Goal: Task Accomplishment & Management: Use online tool/utility

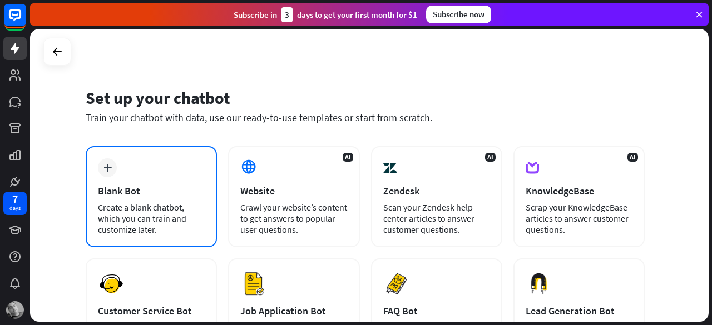
click at [133, 194] on div "Blank Bot" at bounding box center [151, 191] width 107 height 13
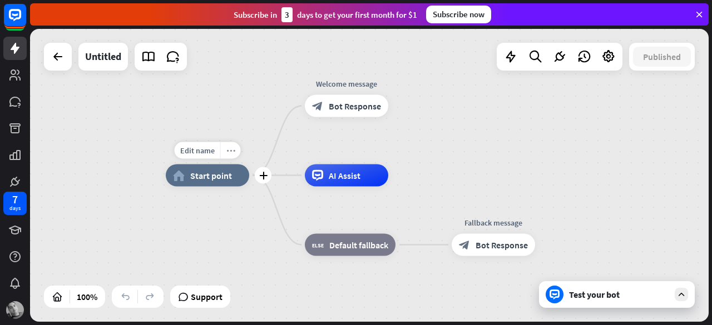
click at [231, 150] on icon "more_horiz" at bounding box center [230, 150] width 9 height 8
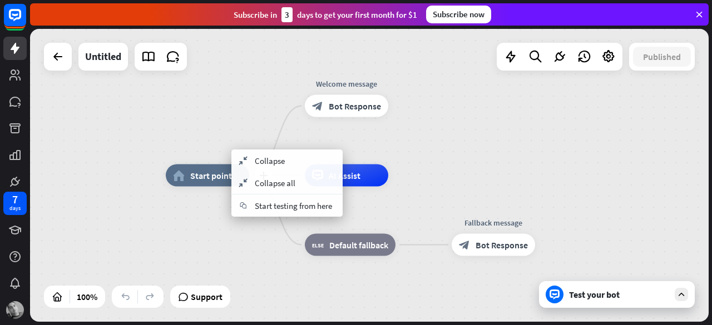
click at [182, 187] on div "plus home_2 Start point" at bounding box center [207, 176] width 83 height 22
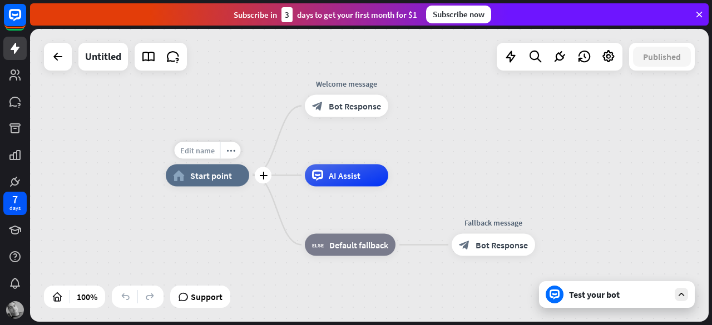
click at [210, 151] on span "Edit name" at bounding box center [197, 151] width 34 height 10
type input "*******"
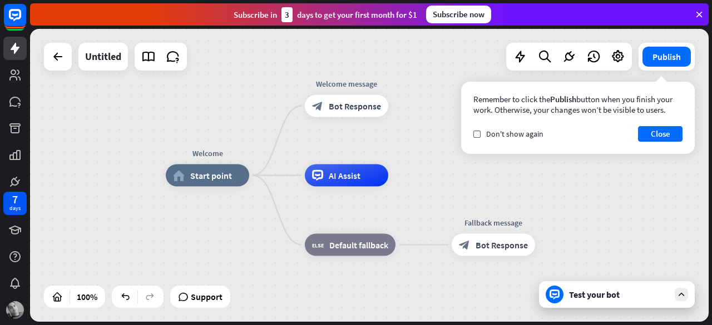
click at [678, 294] on icon at bounding box center [681, 295] width 10 height 10
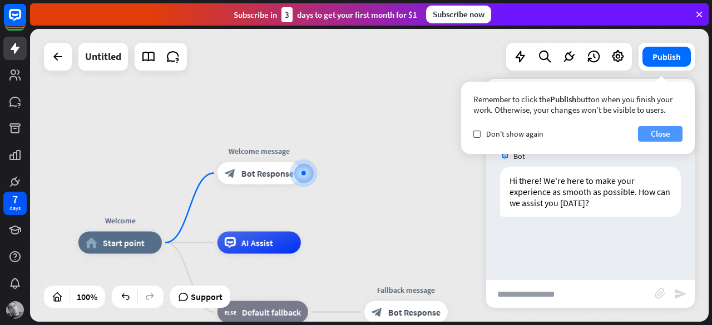
click at [658, 133] on button "Close" at bounding box center [660, 134] width 44 height 16
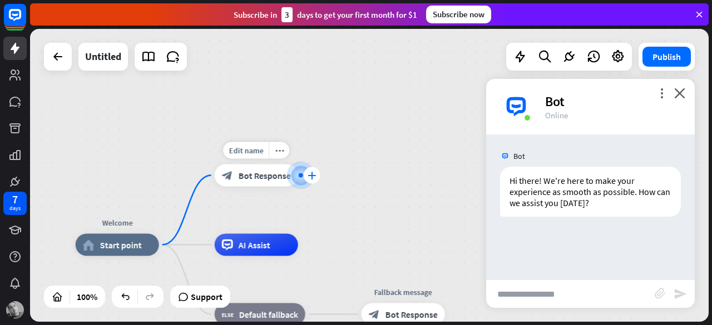
click at [314, 179] on icon "plus" at bounding box center [312, 176] width 8 height 8
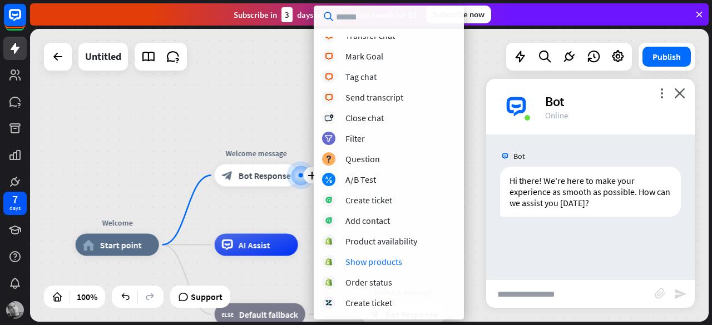
scroll to position [273, 0]
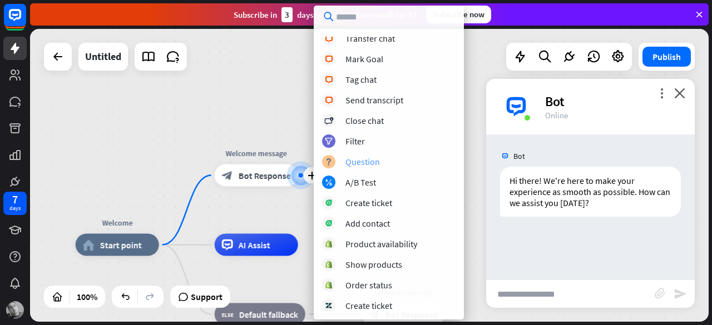
click at [384, 162] on div "block_question Question" at bounding box center [388, 161] width 133 height 13
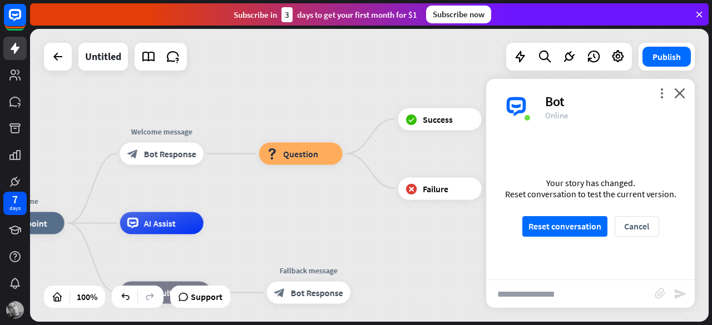
drag, startPoint x: 420, startPoint y: 239, endPoint x: 325, endPoint y: 217, distance: 97.0
click at [325, 217] on div "Welcome home_2 Start point Welcome message block_bot_response Bot Response bloc…" at bounding box center [369, 175] width 679 height 293
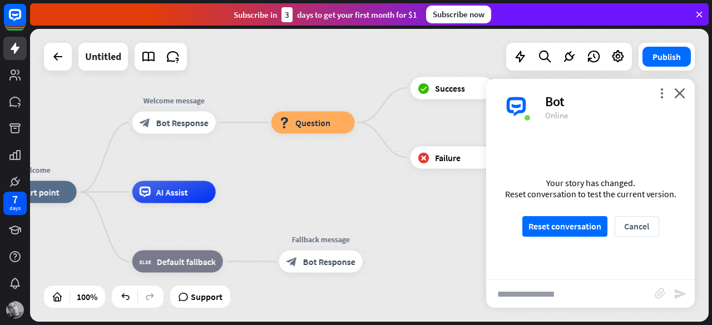
drag, startPoint x: 372, startPoint y: 173, endPoint x: 384, endPoint y: 142, distance: 33.5
click at [384, 142] on div "Welcome home_2 Start point Welcome message block_bot_response Bot Response bloc…" at bounding box center [369, 175] width 679 height 293
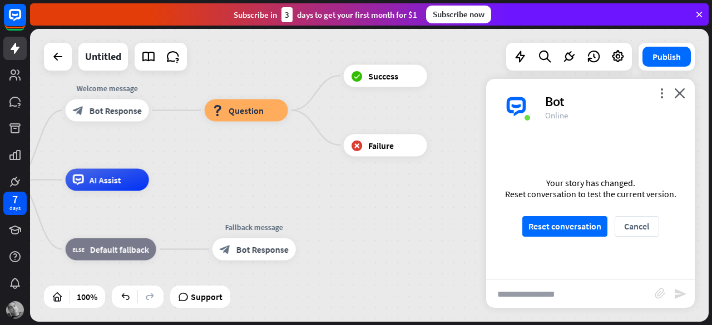
drag, startPoint x: 418, startPoint y: 193, endPoint x: 350, endPoint y: 180, distance: 69.2
click at [350, 180] on div "Welcome home_2 Start point Welcome message block_bot_response Bot Response bloc…" at bounding box center [266, 326] width 679 height 293
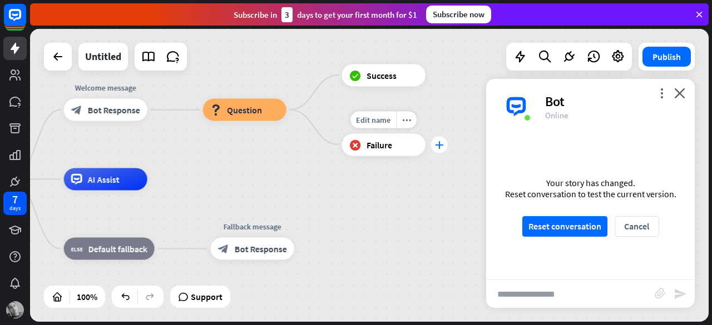
click at [438, 149] on div "plus" at bounding box center [439, 144] width 17 height 17
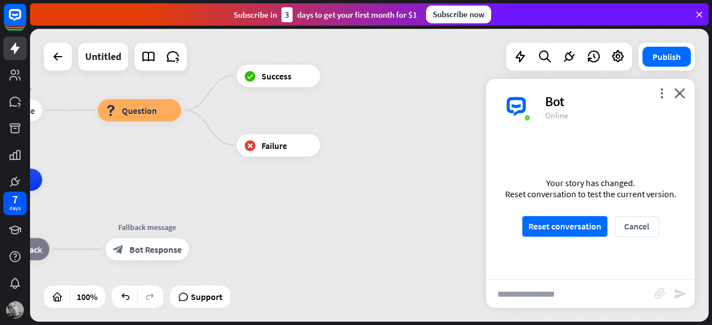
drag, startPoint x: 389, startPoint y: 188, endPoint x: 284, endPoint y: 189, distance: 105.1
click at [284, 189] on div "Welcome home_2 Start point Welcome message block_bot_response Bot Response bloc…" at bounding box center [159, 326] width 679 height 293
click at [337, 148] on icon "plus" at bounding box center [334, 145] width 8 height 8
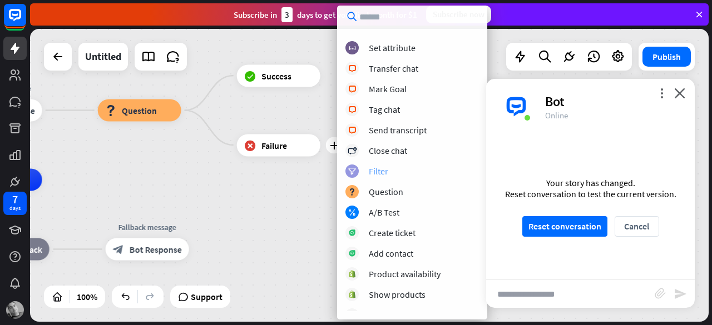
scroll to position [222, 0]
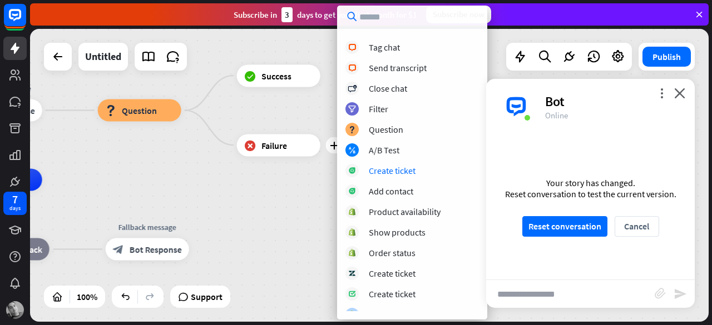
click at [278, 191] on div "Welcome home_2 Start point Welcome message block_bot_response Bot Response bloc…" at bounding box center [159, 326] width 679 height 293
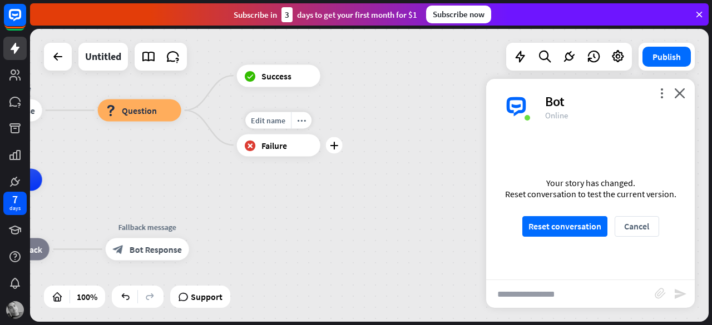
click at [253, 147] on icon "block_failure" at bounding box center [250, 145] width 12 height 11
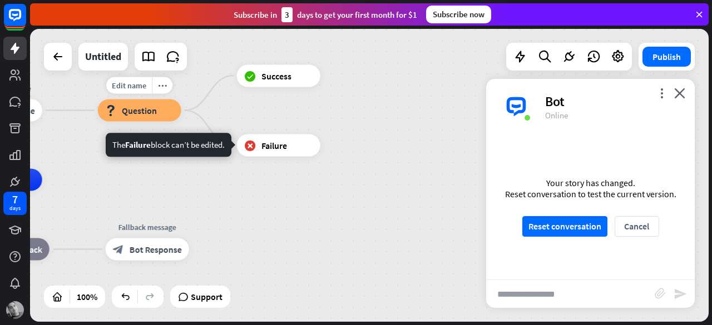
click at [171, 110] on div "block_question Question" at bounding box center [139, 111] width 83 height 22
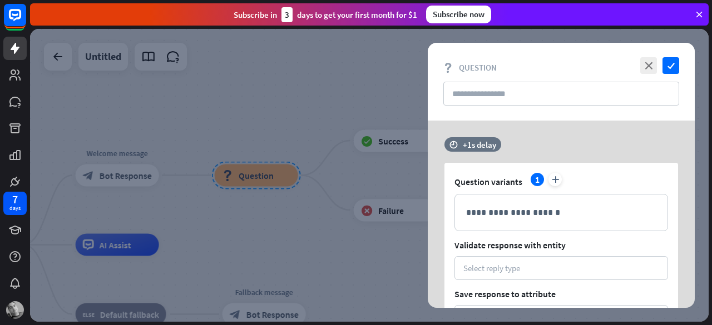
click at [389, 173] on div at bounding box center [369, 175] width 679 height 293
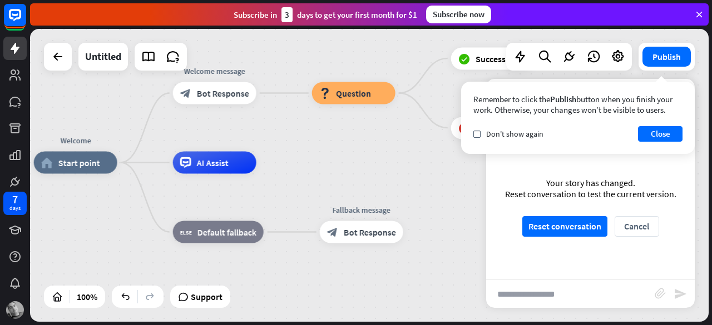
drag, startPoint x: 259, startPoint y: 239, endPoint x: 353, endPoint y: 159, distance: 123.4
click at [353, 159] on div "Welcome home_2 Start point Welcome message block_bot_response Bot Response bloc…" at bounding box center [369, 175] width 679 height 293
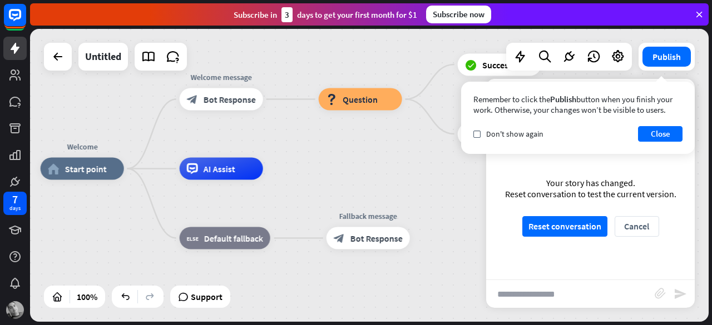
drag, startPoint x: 295, startPoint y: 275, endPoint x: 301, endPoint y: 281, distance: 9.1
click at [301, 281] on div "Welcome home_2 Start point Welcome message block_bot_response Bot Response bloc…" at bounding box center [380, 315] width 679 height 293
click at [275, 175] on div "plus" at bounding box center [277, 169] width 17 height 17
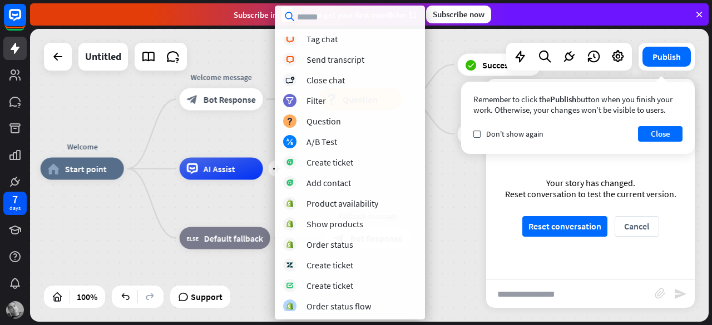
scroll to position [273, 0]
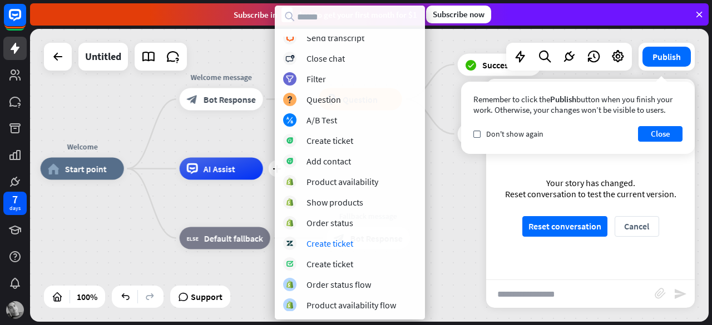
click at [440, 209] on div "Welcome home_2 Start point Welcome message block_bot_response Bot Response bloc…" at bounding box center [380, 315] width 679 height 293
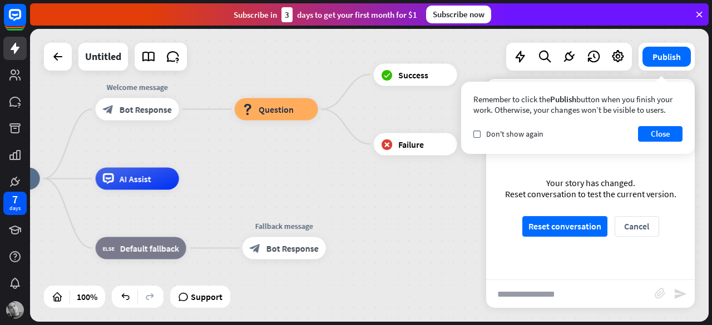
drag, startPoint x: 369, startPoint y: 145, endPoint x: 283, endPoint y: 155, distance: 86.2
click at [283, 155] on div "Welcome home_2 Start point Welcome message block_bot_response Bot Response bloc…" at bounding box center [369, 175] width 679 height 293
click at [414, 49] on span "Edit name" at bounding box center [403, 49] width 34 height 10
click at [413, 86] on div "Edit name more_horiz plus block_success Success" at bounding box center [414, 74] width 83 height 22
click at [290, 103] on div "block_question Question" at bounding box center [275, 109] width 83 height 22
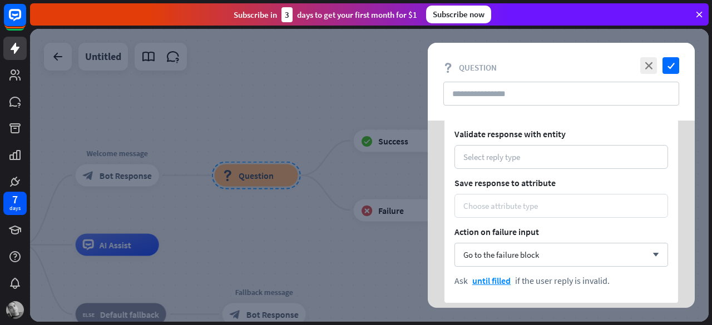
scroll to position [167, 0]
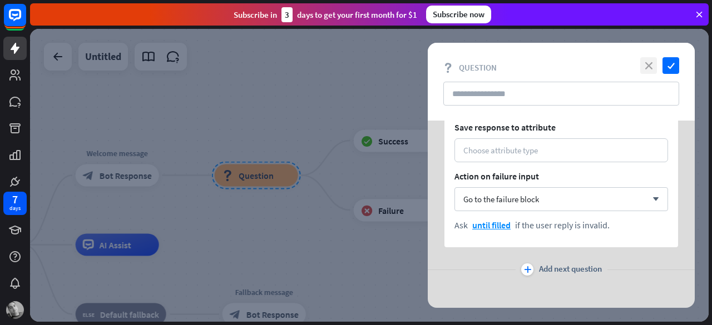
click at [650, 63] on icon "close" at bounding box center [648, 65] width 17 height 17
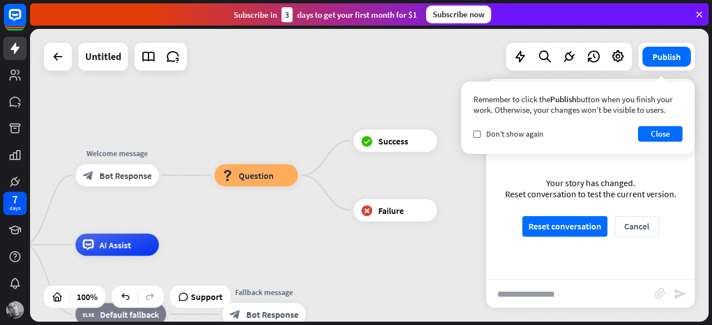
click at [301, 222] on div "Welcome home_2 Start point Welcome message block_bot_response Bot Response bloc…" at bounding box center [369, 175] width 679 height 293
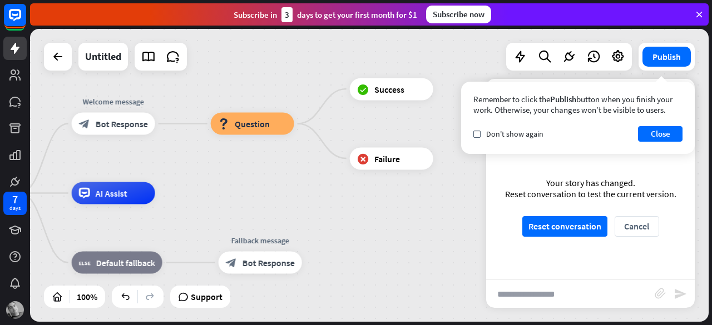
drag, startPoint x: 240, startPoint y: 230, endPoint x: 232, endPoint y: 184, distance: 46.9
click at [232, 184] on div "Welcome home_2 Start point Welcome message block_bot_response Bot Response bloc…" at bounding box center [369, 175] width 679 height 293
